Goal: Information Seeking & Learning: Learn about a topic

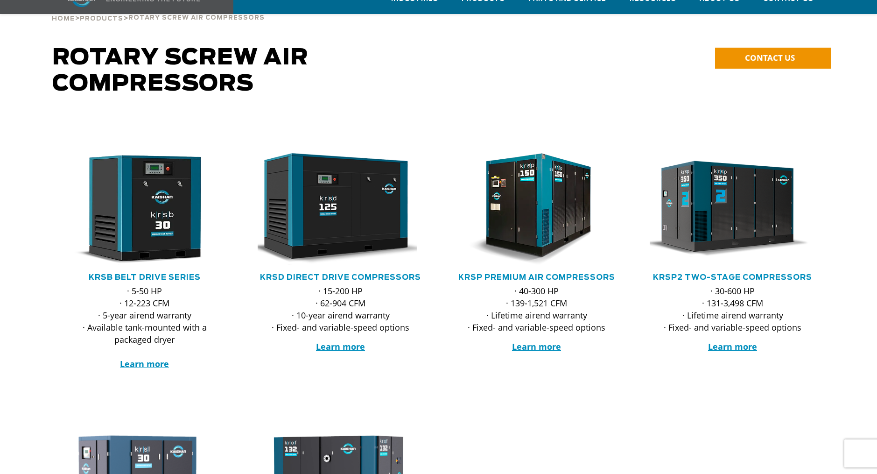
scroll to position [93, 0]
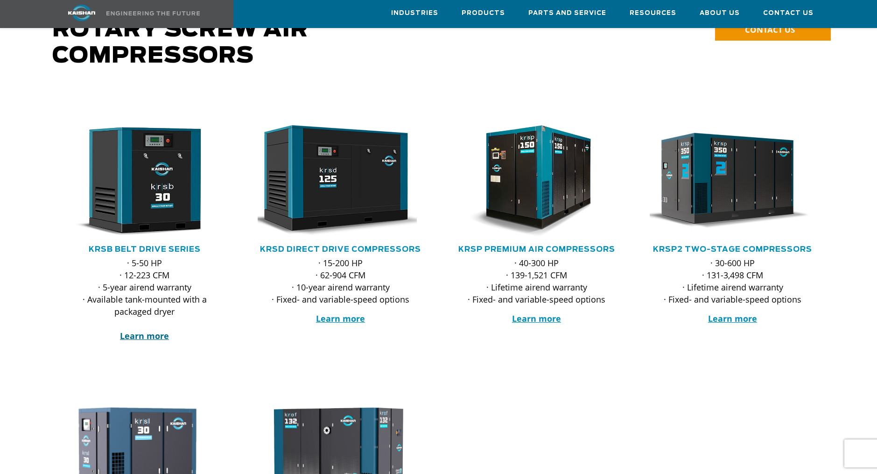
click at [152, 330] on strong "Learn more" at bounding box center [144, 335] width 49 height 11
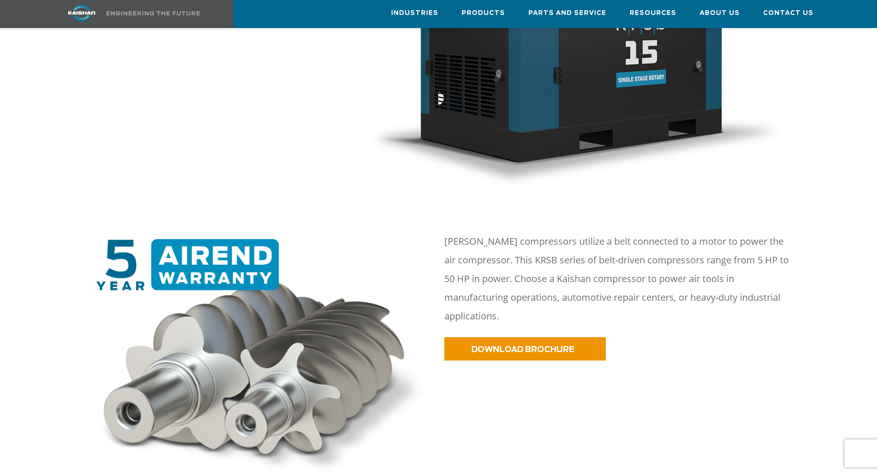
scroll to position [467, 0]
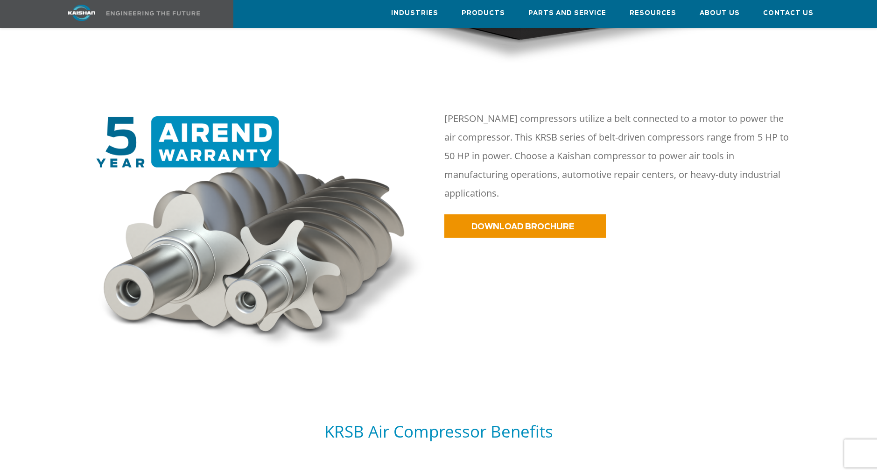
click at [212, 129] on img at bounding box center [261, 235] width 343 height 239
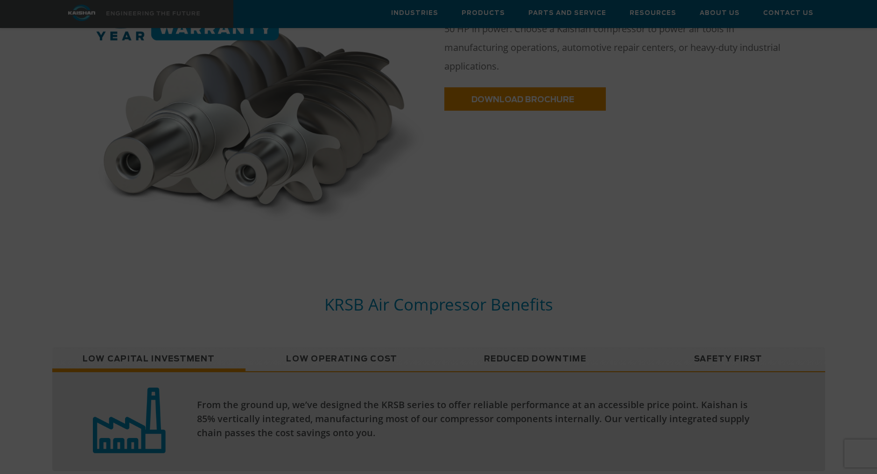
scroll to position [607, 0]
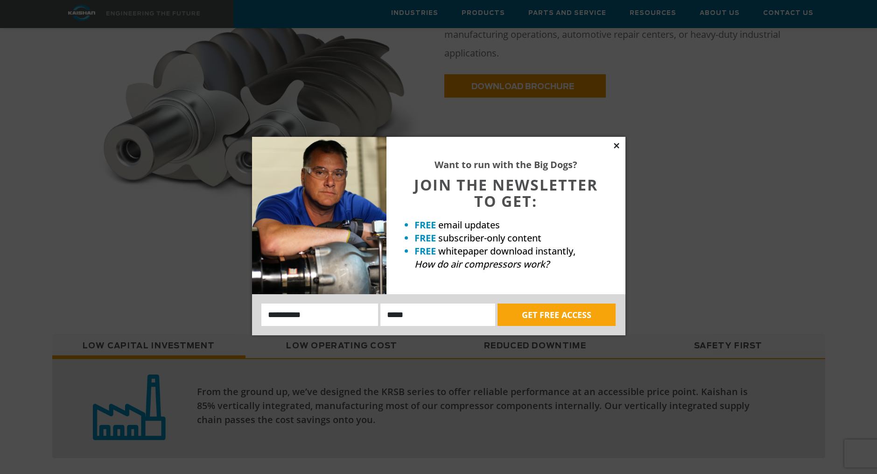
click at [616, 144] on icon at bounding box center [617, 146] width 8 height 8
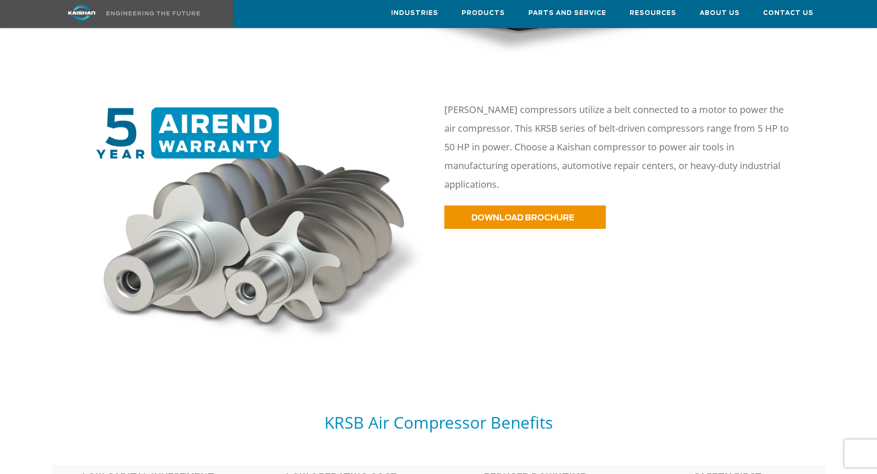
scroll to position [327, 0]
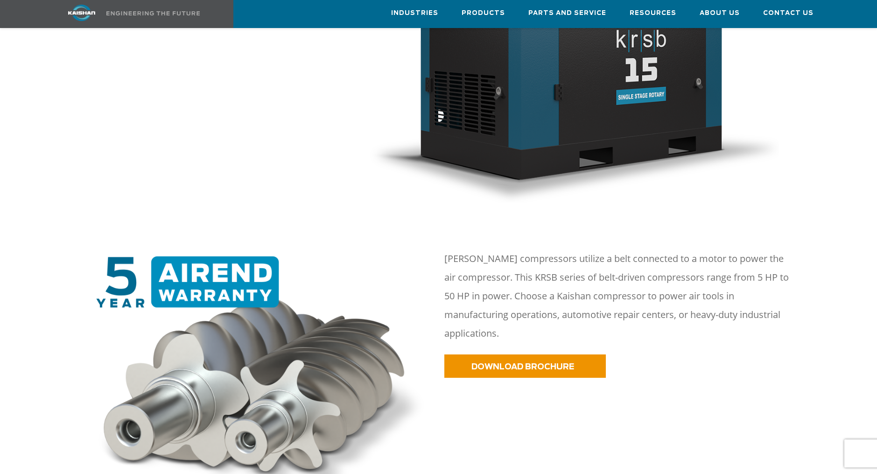
click at [161, 272] on img at bounding box center [261, 375] width 343 height 239
click at [208, 398] on img at bounding box center [261, 375] width 343 height 239
drag, startPoint x: 207, startPoint y: 397, endPoint x: 226, endPoint y: 396, distance: 19.2
click at [208, 396] on img at bounding box center [261, 375] width 343 height 239
click at [292, 382] on img at bounding box center [261, 375] width 343 height 239
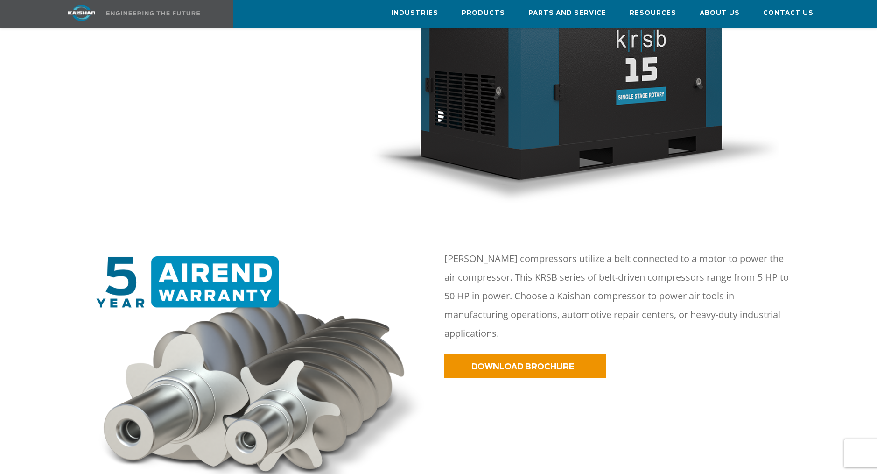
click at [223, 289] on img at bounding box center [261, 375] width 343 height 239
click at [223, 283] on img at bounding box center [261, 375] width 343 height 239
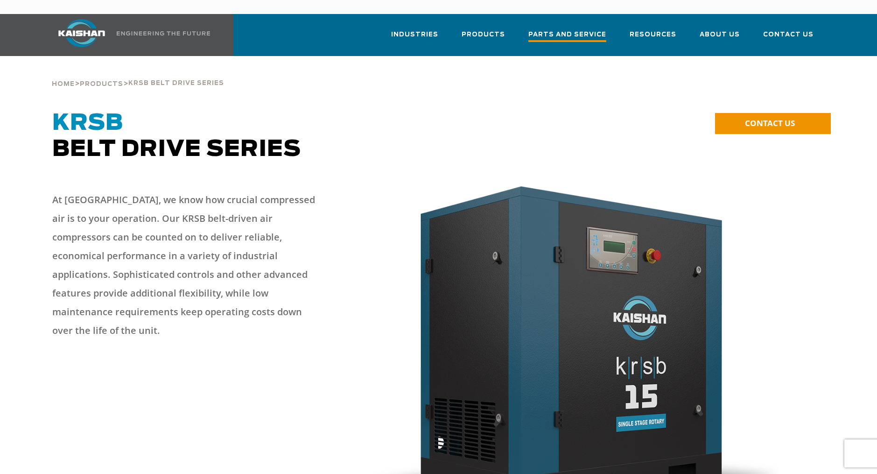
click at [591, 29] on span "Parts and Service" at bounding box center [568, 35] width 78 height 13
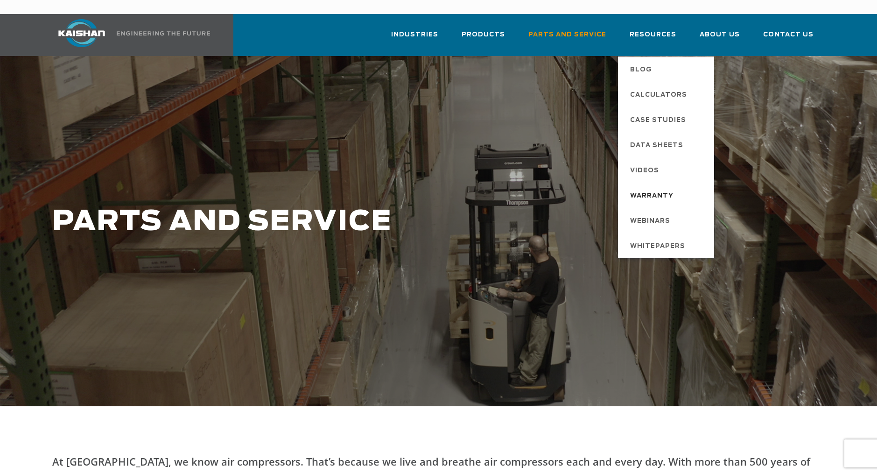
click at [658, 188] on span "Warranty" at bounding box center [651, 196] width 43 height 16
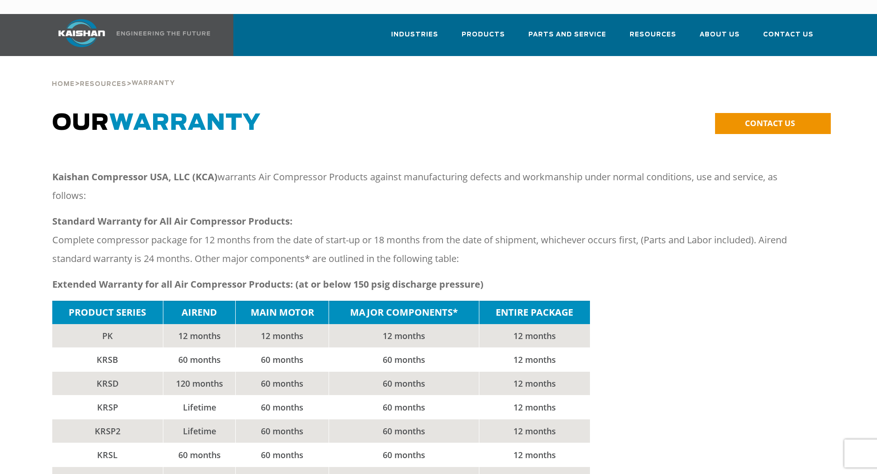
click at [689, 306] on div "PRODUCT SERIES AIREND MAIN MOTOR MAJOR COMPONENTS* ENTIRE PACKAGE PK 12 months …" at bounding box center [438, 407] width 773 height 213
drag, startPoint x: 98, startPoint y: 321, endPoint x: 114, endPoint y: 321, distance: 15.9
click at [114, 324] on td "PK" at bounding box center [107, 336] width 111 height 24
click at [256, 348] on td "60 months" at bounding box center [282, 360] width 93 height 24
